Goal: Find specific page/section: Find specific page/section

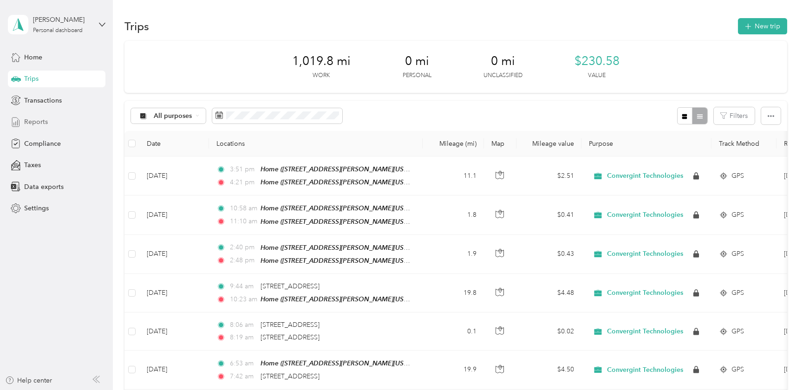
click at [40, 120] on span "Reports" at bounding box center [36, 122] width 24 height 10
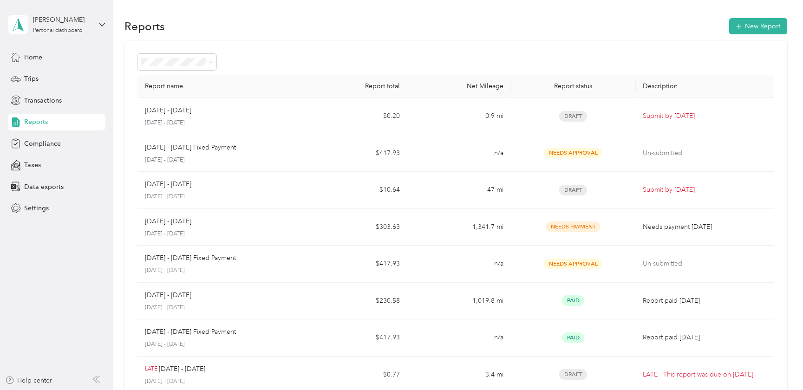
click at [470, 23] on div "Reports New Report" at bounding box center [455, 26] width 663 height 20
